Goal: Transaction & Acquisition: Obtain resource

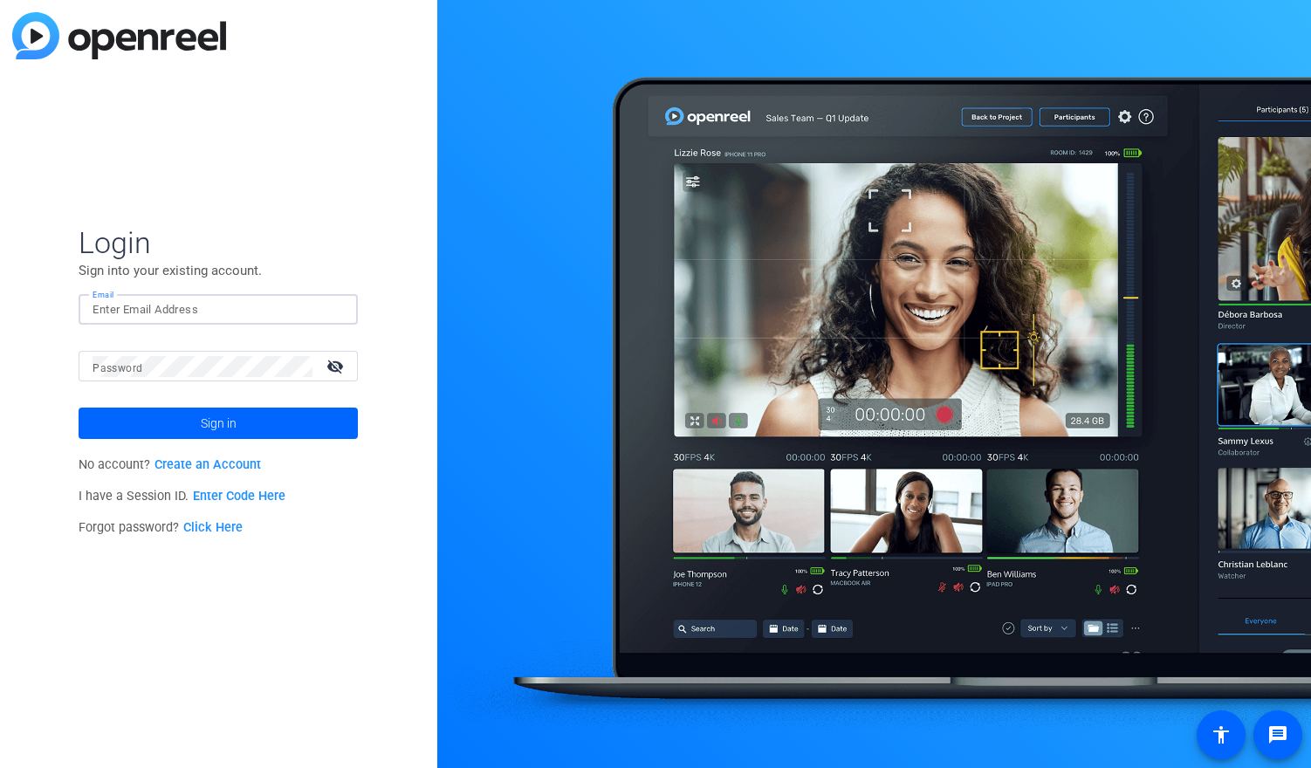
click at [182, 311] on input "Email" at bounding box center [218, 309] width 251 height 21
type input "[EMAIL_ADDRESS][DOMAIN_NAME]"
click at [79, 408] on button "Sign in" at bounding box center [218, 423] width 279 height 31
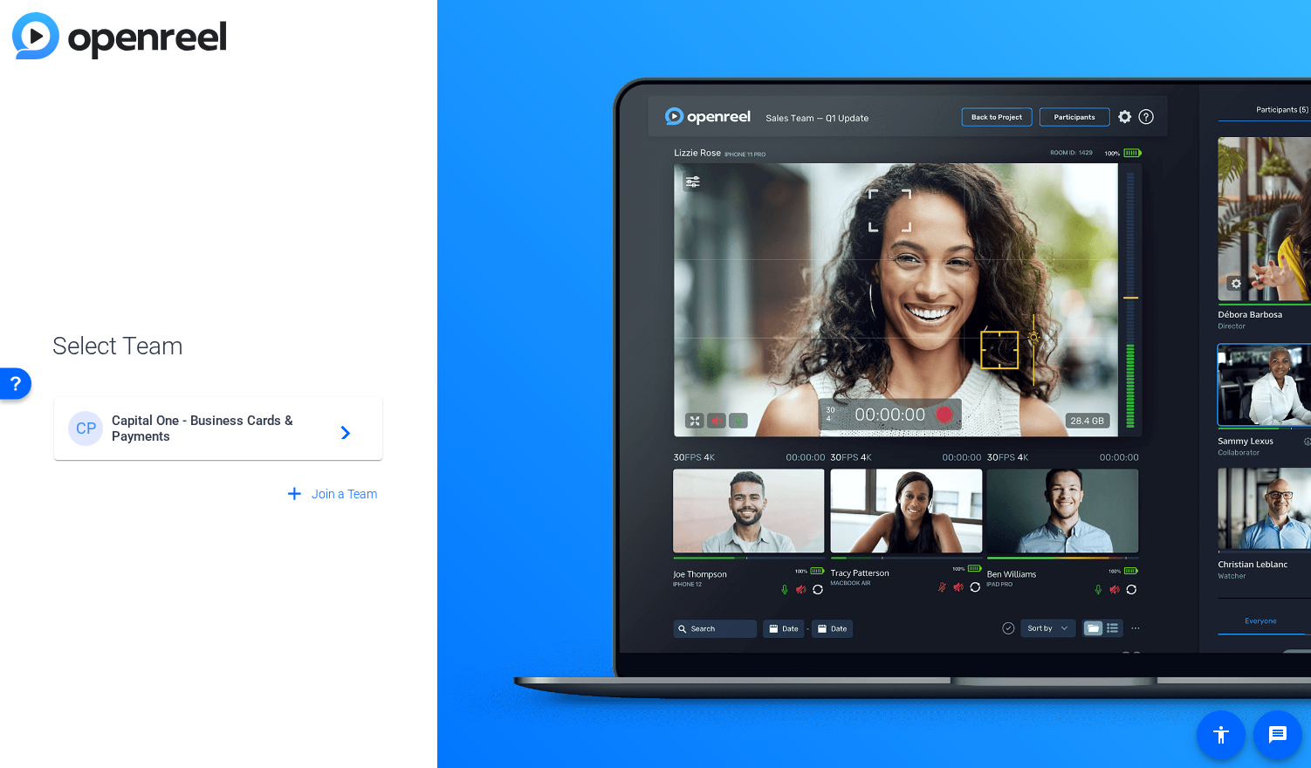
click at [272, 427] on span "Capital One - Business Cards & Payments" at bounding box center [221, 428] width 218 height 31
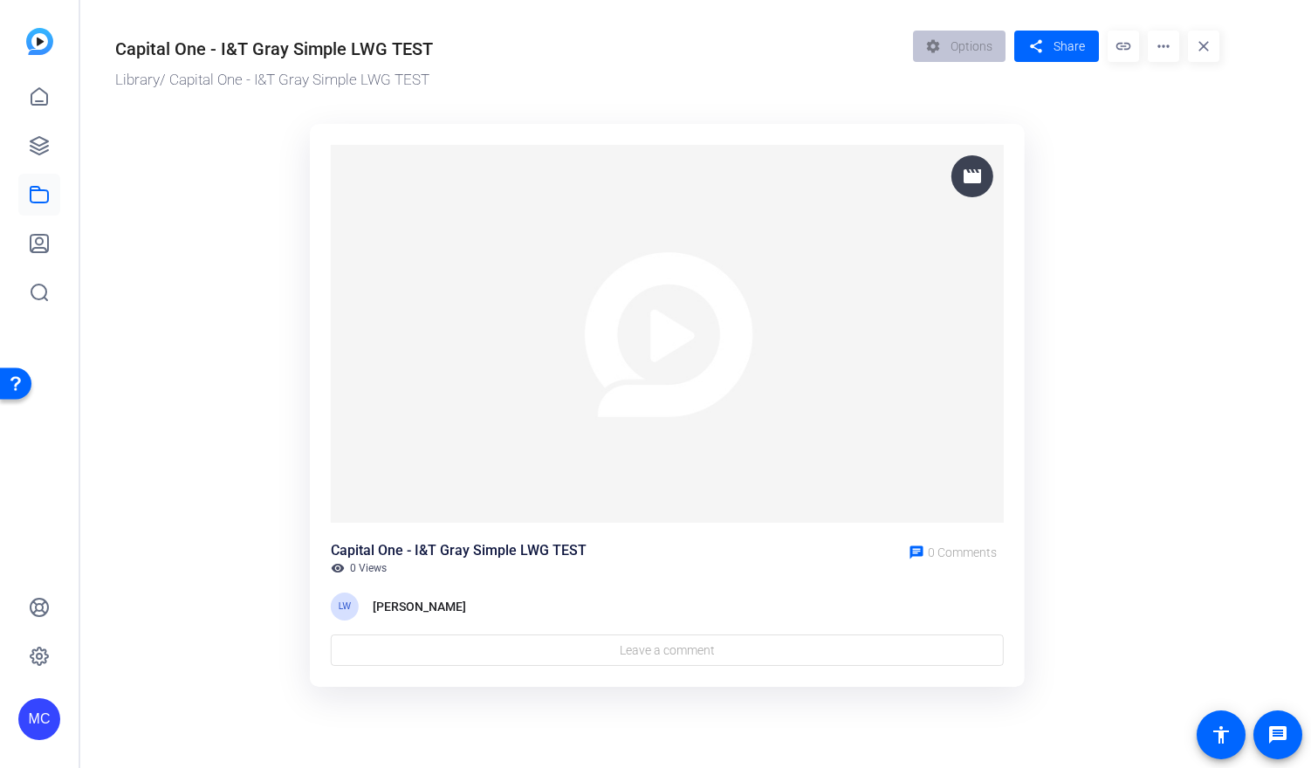
click at [733, 287] on img at bounding box center [667, 334] width 673 height 379
click at [707, 320] on img at bounding box center [667, 334] width 673 height 379
